Goal: Task Accomplishment & Management: Manage account settings

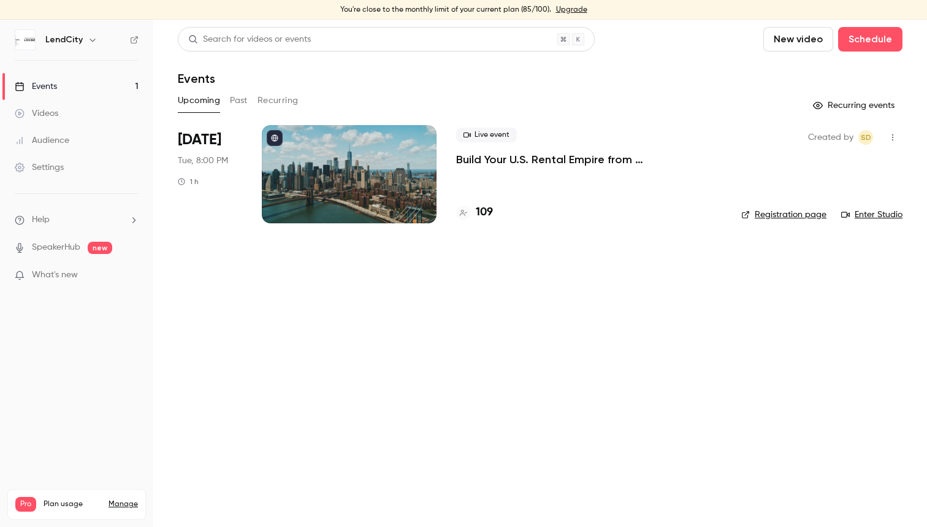
click at [526, 161] on p "Build Your U.S. Rental Empire from [GEOGRAPHIC_DATA]: No Headaches, Step-by-Step" at bounding box center [589, 159] width 266 height 15
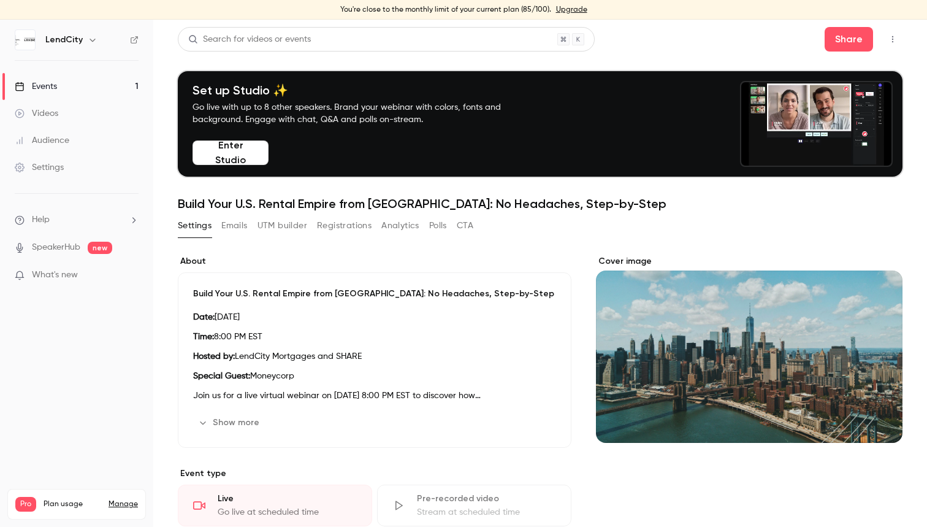
click at [337, 226] on button "Registrations" at bounding box center [344, 226] width 55 height 20
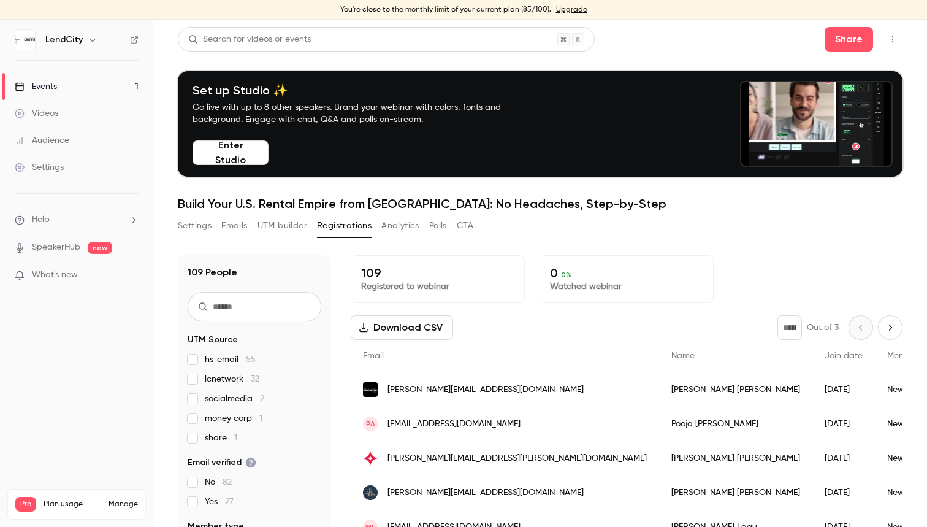
click at [296, 227] on button "UTM builder" at bounding box center [283, 226] width 50 height 20
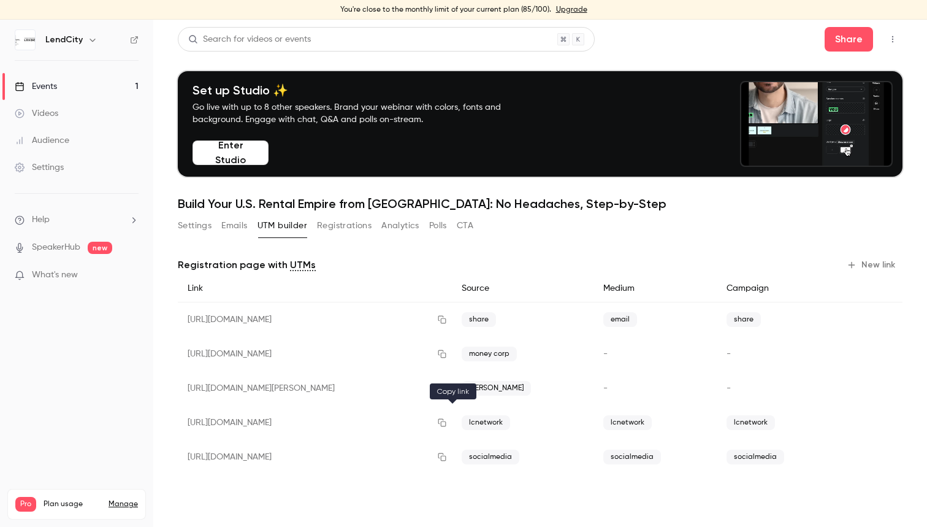
click at [446, 425] on icon "button" at bounding box center [442, 423] width 8 height 8
